Goal: Task Accomplishment & Management: Manage account settings

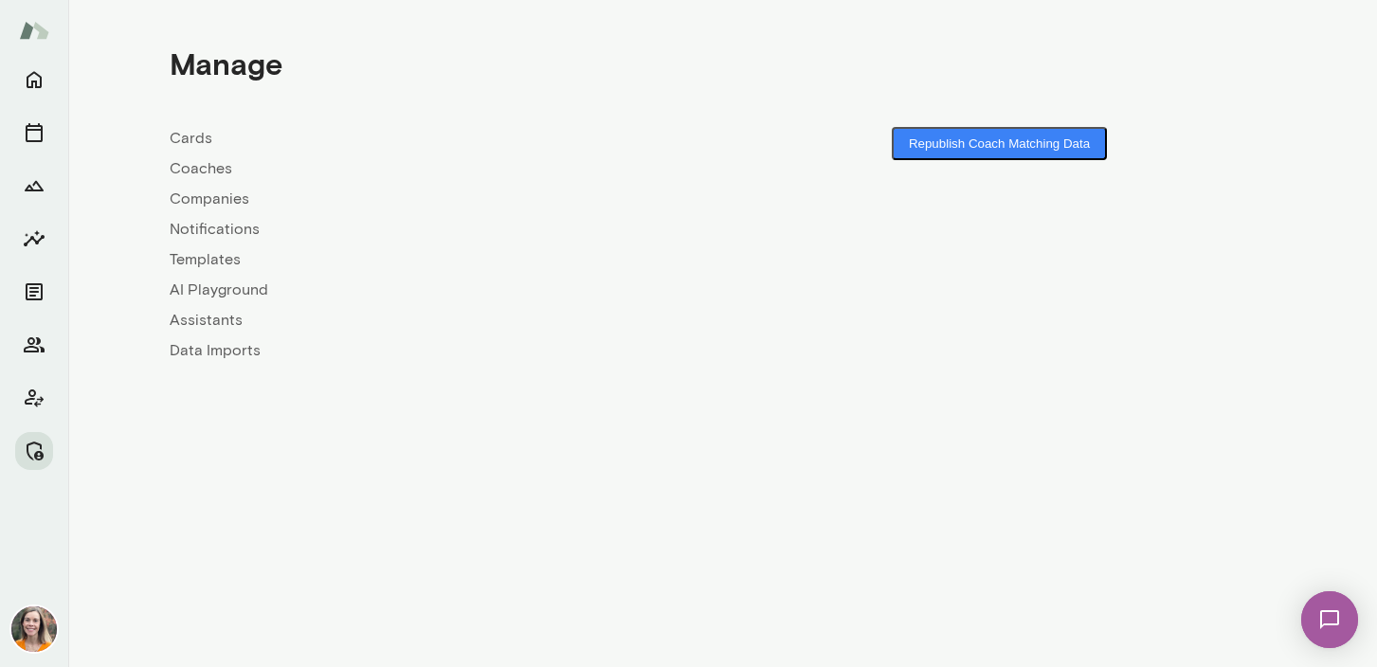
click at [197, 170] on link "Coaches" at bounding box center [446, 168] width 553 height 23
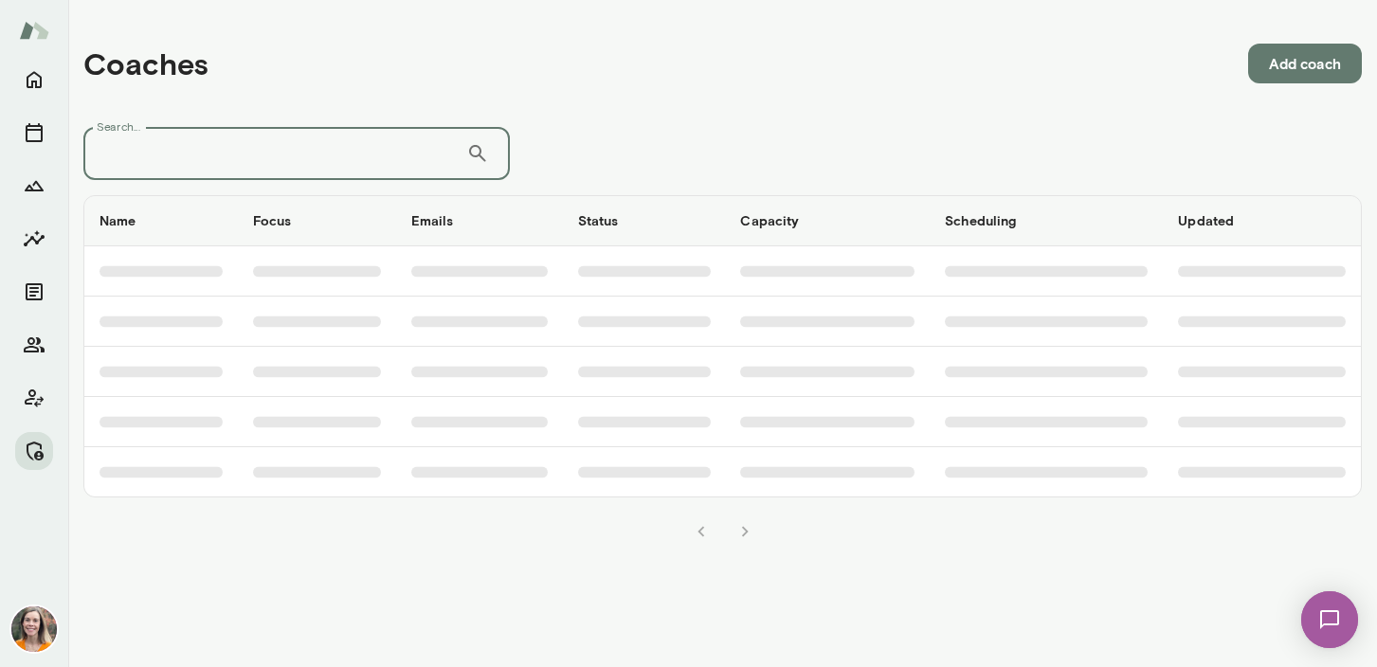
click at [252, 153] on input "Search..." at bounding box center [274, 153] width 383 height 53
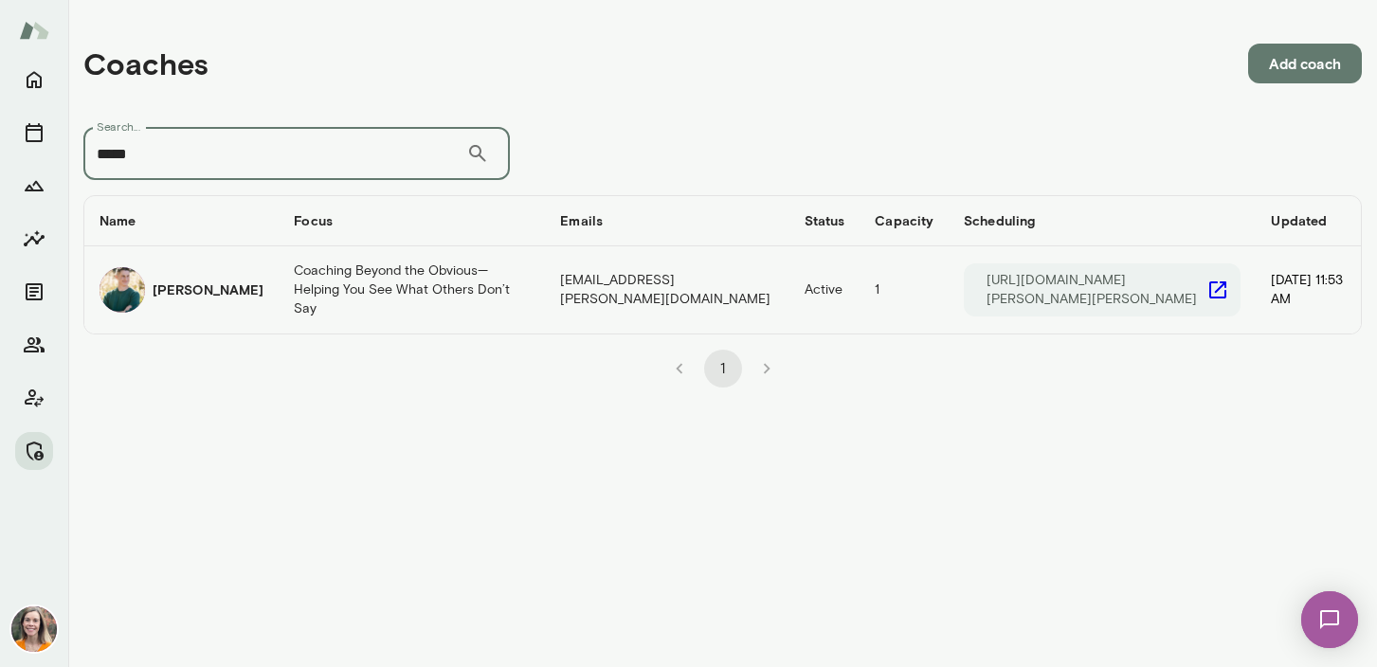
type input "*****"
click at [226, 279] on td "[PERSON_NAME]" at bounding box center [181, 289] width 194 height 87
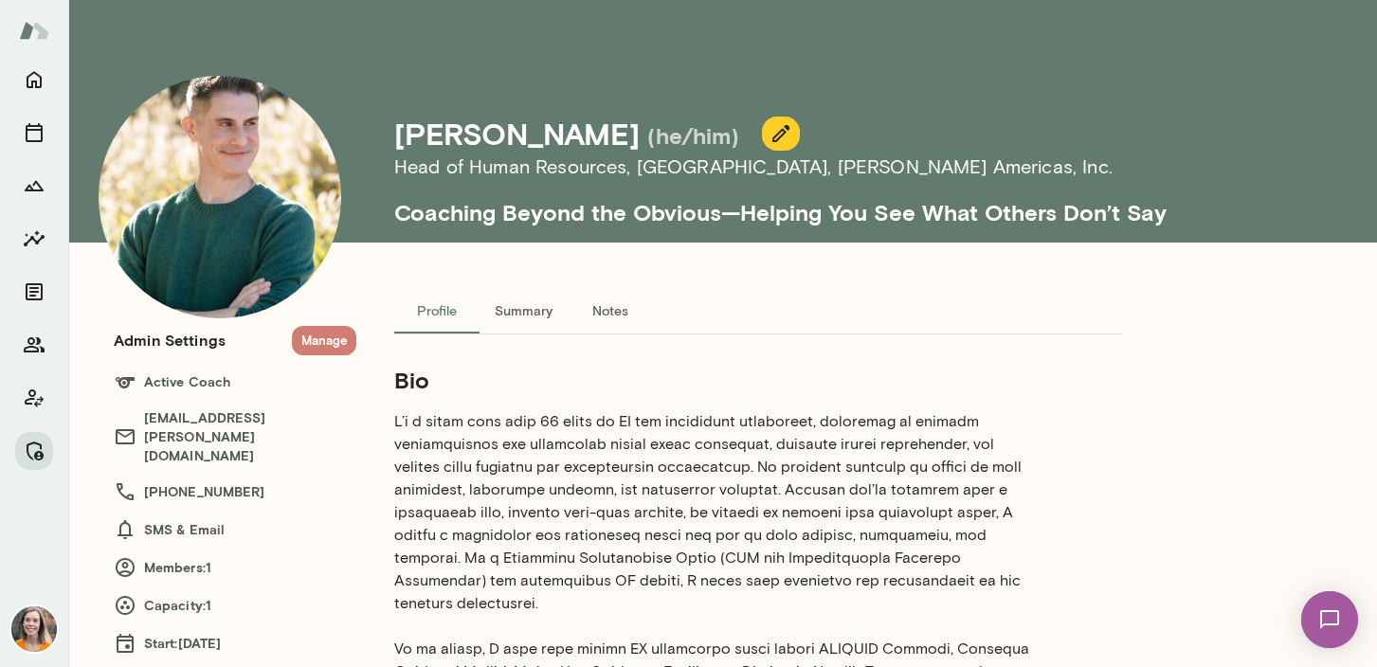
click at [328, 336] on button "Manage" at bounding box center [324, 340] width 64 height 29
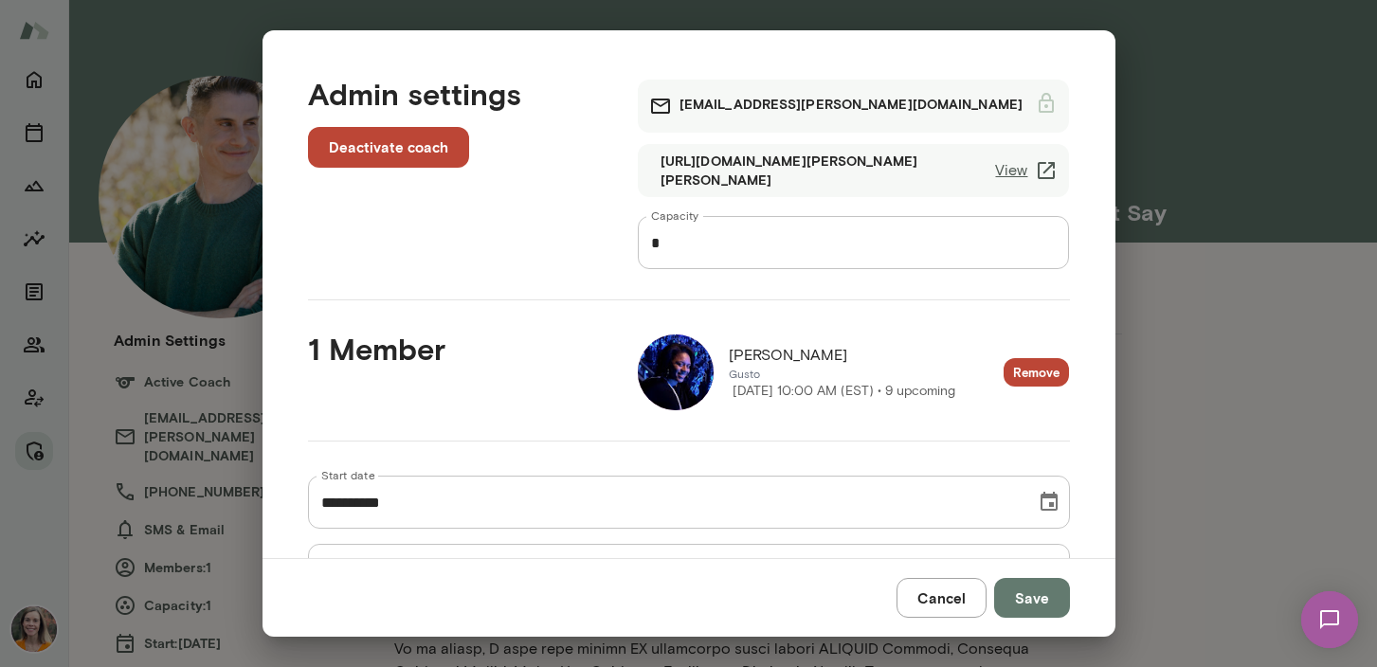
click at [684, 370] on img at bounding box center [676, 373] width 76 height 76
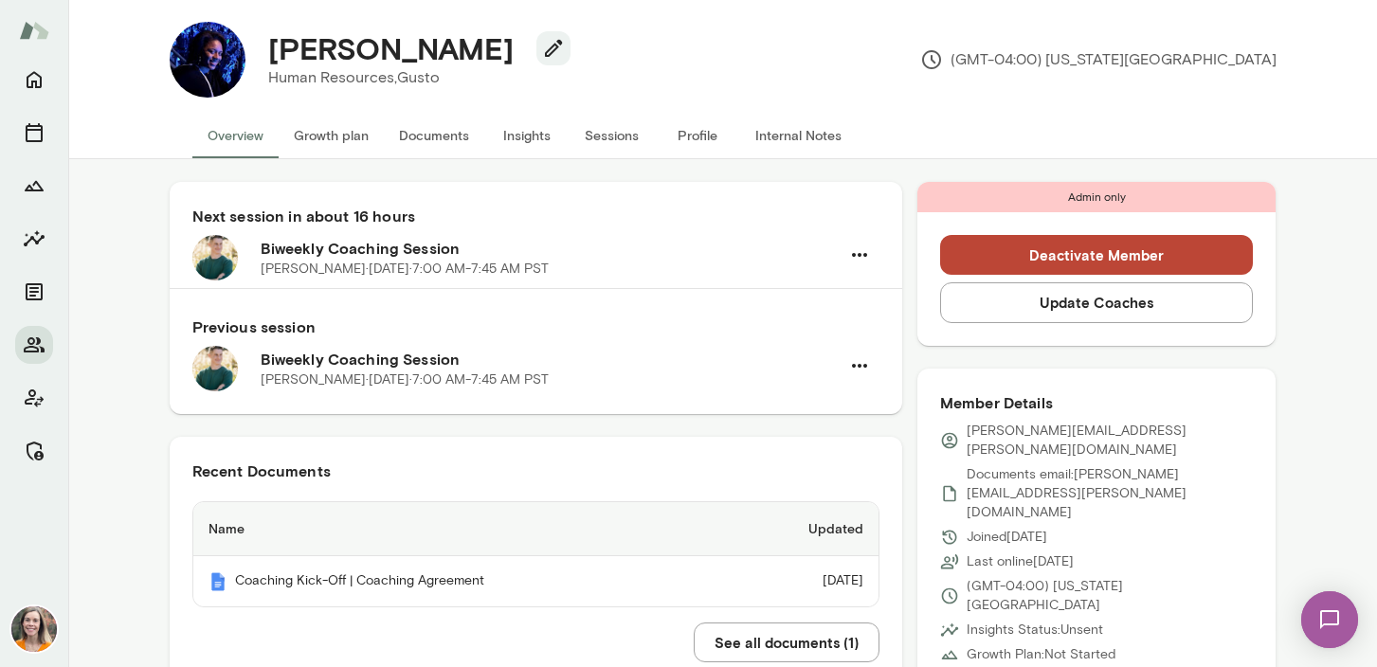
scroll to position [15, 0]
click at [611, 136] on button "Sessions" at bounding box center [612, 136] width 85 height 45
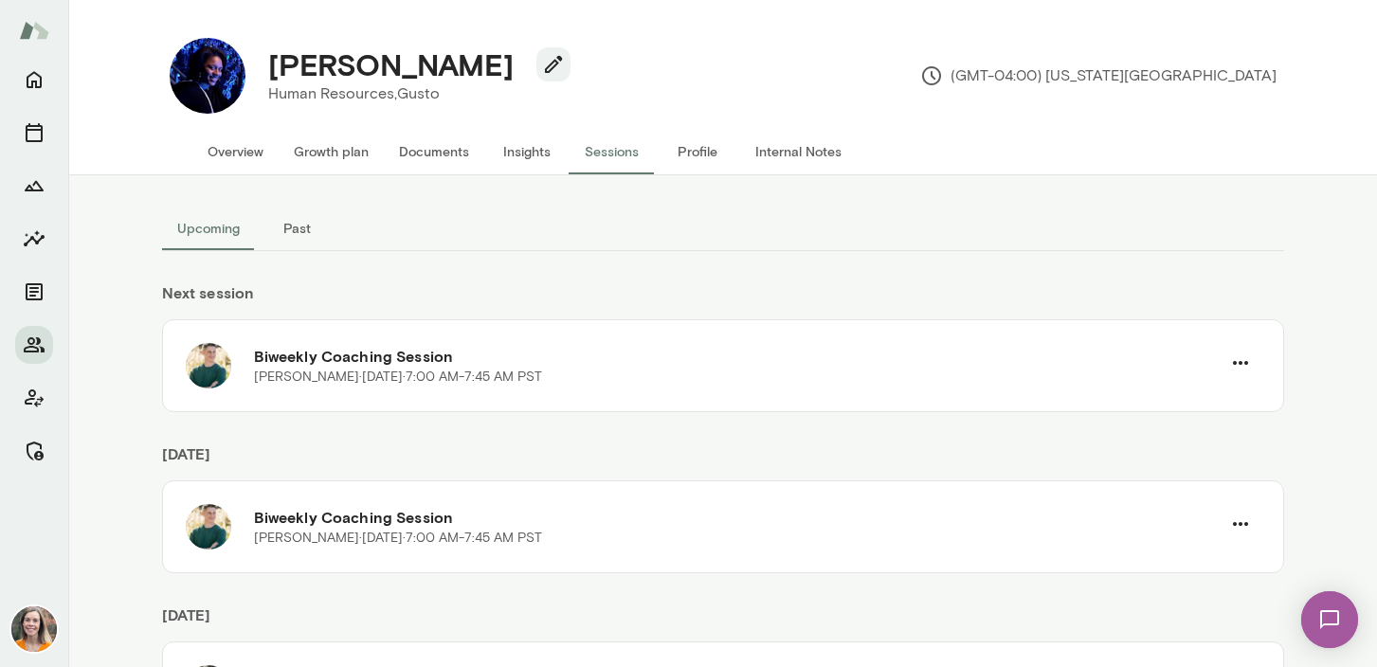
click at [226, 156] on button "Overview" at bounding box center [235, 151] width 86 height 45
